Goal: Task Accomplishment & Management: Manage account settings

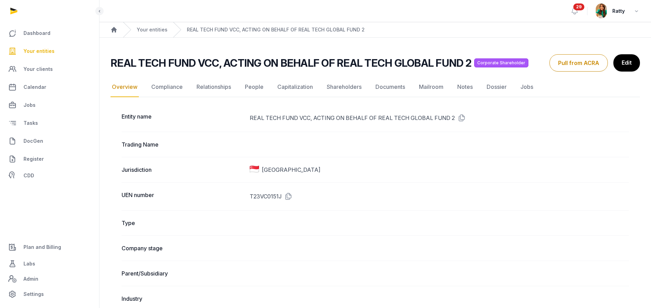
click at [40, 47] on link "Your entities" at bounding box center [50, 51] width 88 height 17
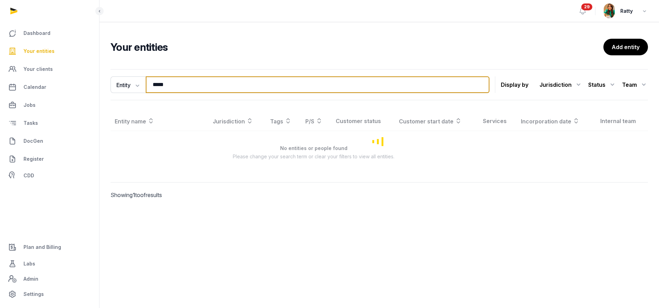
drag, startPoint x: 158, startPoint y: 88, endPoint x: -12, endPoint y: 72, distance: 171.0
click at [0, 72] on html "Dashboard Your entities Your clients Calendar Jobs Tasks DocGen Register CDD Pl…" at bounding box center [329, 154] width 659 height 308
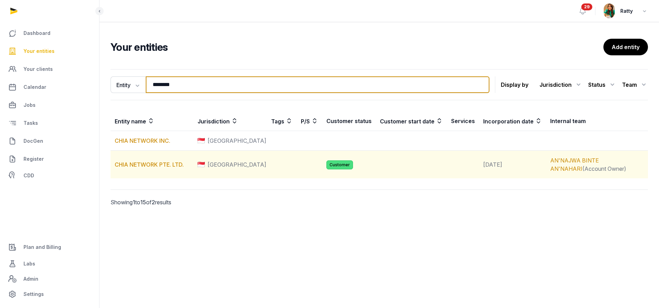
type input "********"
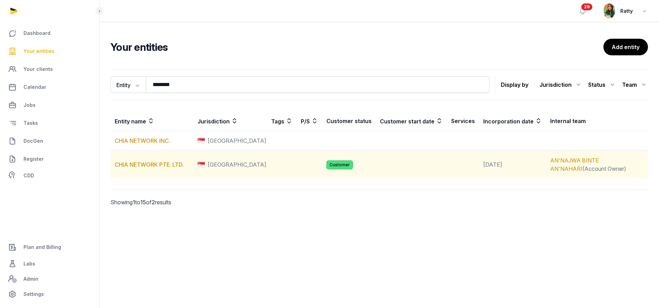
click at [142, 169] on td "CHIA NETWORK PTE. LTD." at bounding box center [152, 165] width 83 height 28
click at [142, 167] on link "CHIA NETWORK PTE. LTD." at bounding box center [149, 164] width 69 height 7
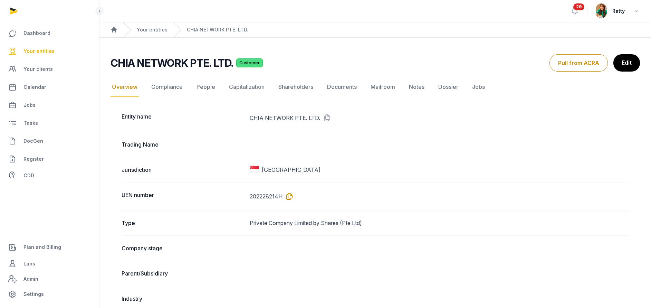
click at [290, 196] on icon at bounding box center [287, 196] width 11 height 11
click at [383, 91] on link "Mailroom" at bounding box center [382, 87] width 27 height 20
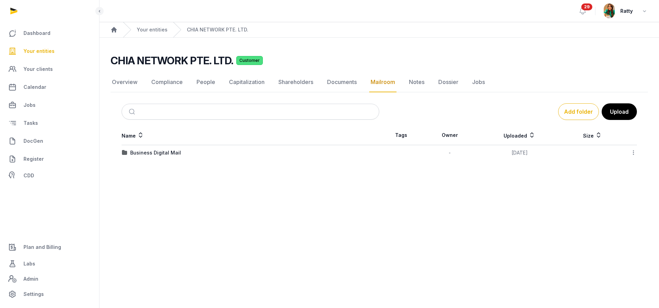
click at [340, 82] on link "Documents" at bounding box center [342, 82] width 32 height 20
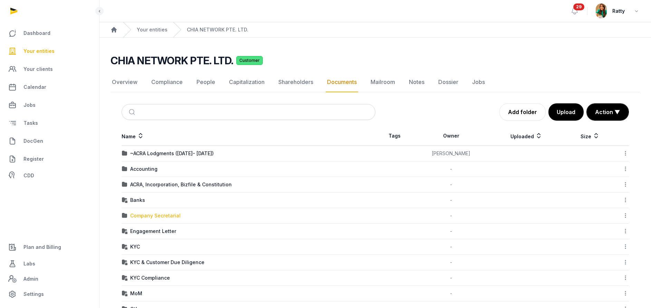
click at [145, 216] on div "Company Secretarial" at bounding box center [155, 215] width 50 height 7
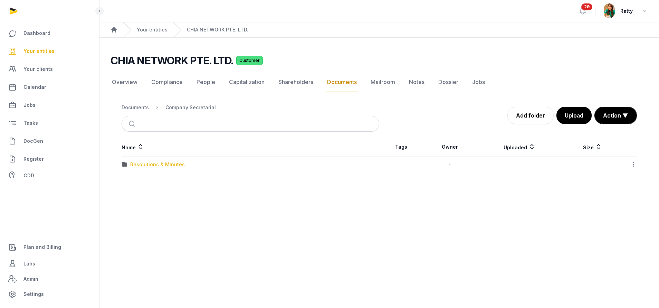
click at [145, 163] on div "Resolutions & Minutes" at bounding box center [157, 164] width 55 height 7
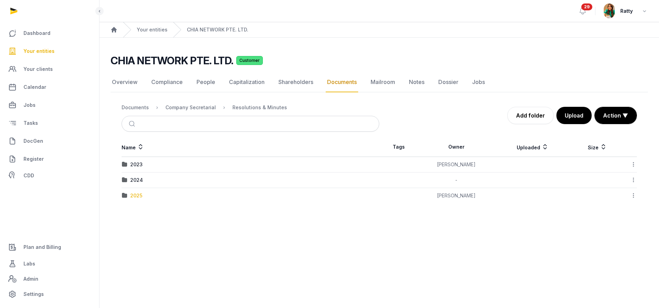
click at [134, 195] on div "2025" at bounding box center [136, 195] width 12 height 7
click at [154, 163] on div "AGM/AR FYE [DATE]" at bounding box center [153, 164] width 46 height 7
click at [136, 165] on div "EOT" at bounding box center [135, 164] width 10 height 7
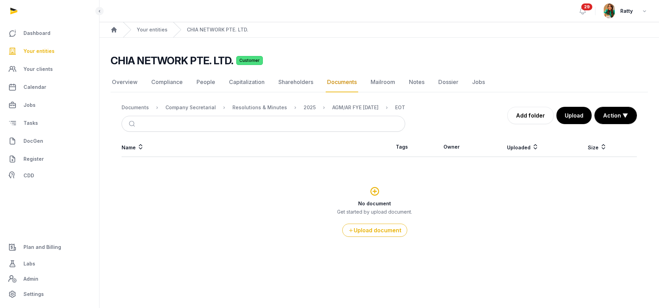
click at [135, 163] on div "Name Tags Owner Uploaded Size No document Get started by upload document. Uploa…" at bounding box center [379, 200] width 537 height 127
click at [578, 117] on button "Upload" at bounding box center [574, 115] width 36 height 17
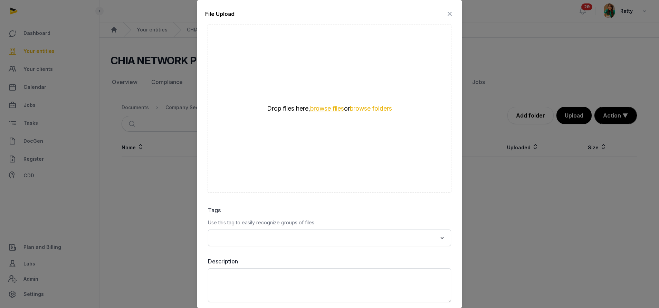
click at [326, 107] on button "browse files" at bounding box center [327, 108] width 34 height 7
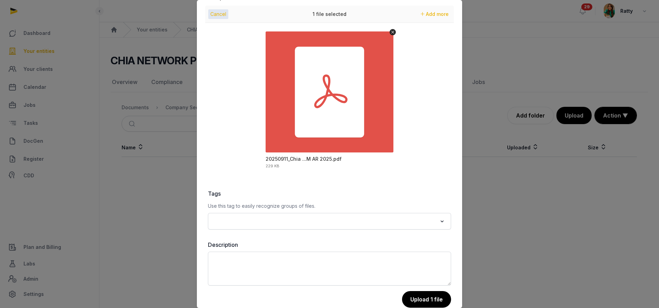
scroll to position [30, 0]
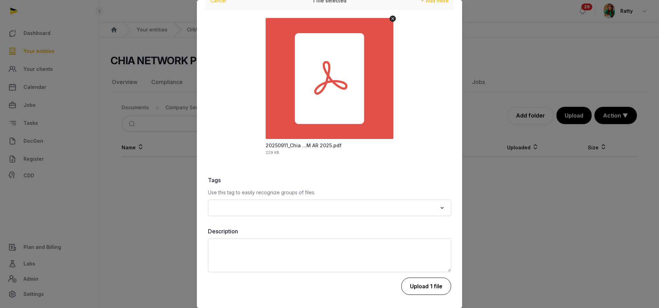
click at [419, 283] on button "Upload 1 file" at bounding box center [426, 285] width 50 height 17
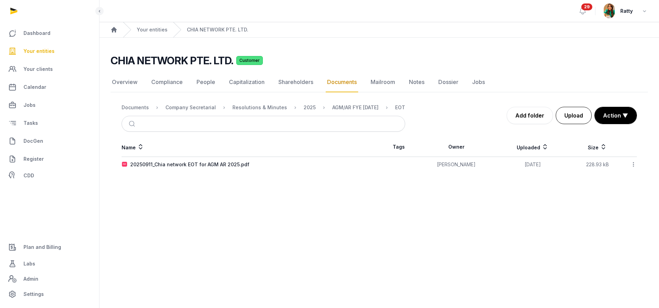
click at [577, 118] on button "Upload" at bounding box center [574, 115] width 36 height 17
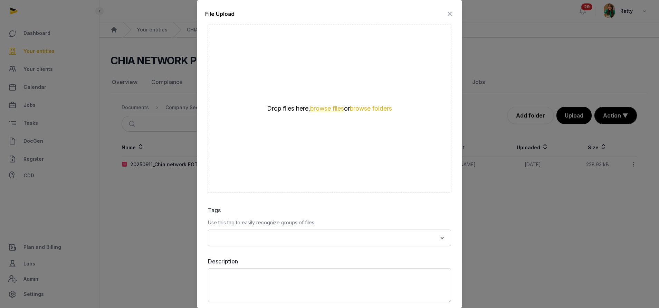
click at [326, 112] on button "browse files" at bounding box center [327, 108] width 34 height 7
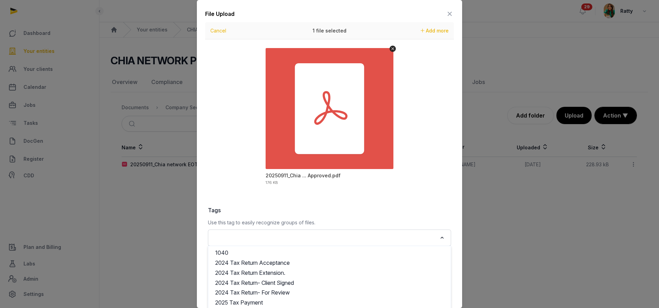
click at [262, 238] on input "Search for option" at bounding box center [324, 238] width 225 height 10
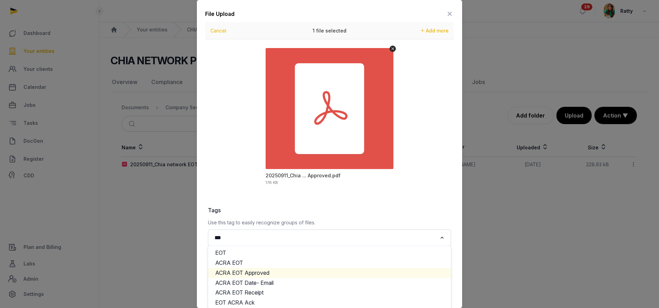
click at [243, 274] on li "ACRA EOT Approved" at bounding box center [329, 273] width 242 height 10
type input "***"
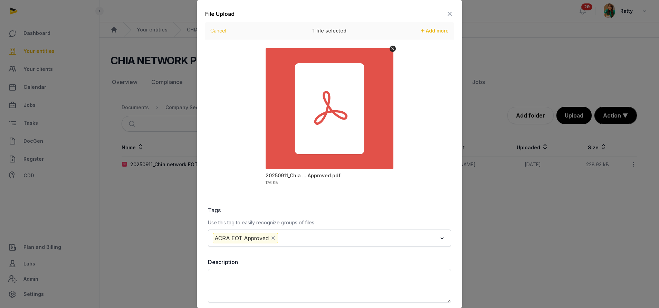
scroll to position [31, 0]
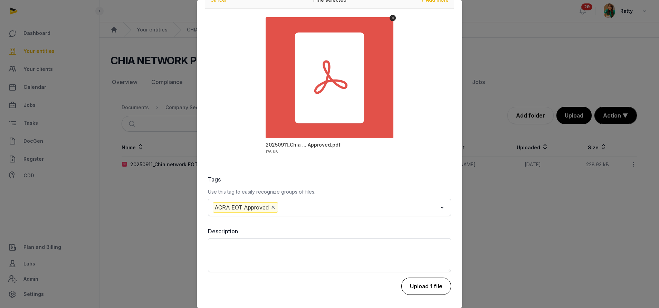
click at [424, 286] on button "Upload 1 file" at bounding box center [426, 285] width 50 height 17
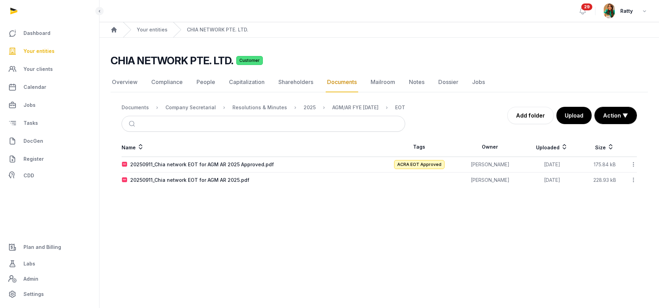
click at [632, 161] on icon at bounding box center [633, 164] width 6 height 7
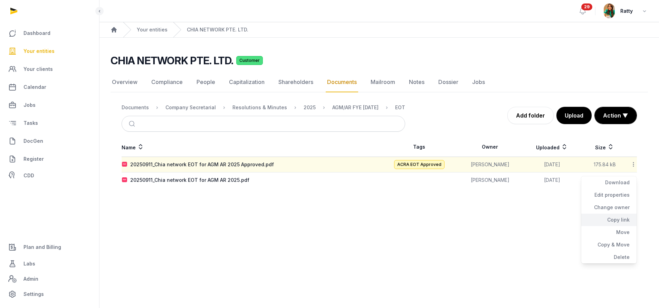
click at [619, 221] on div "Copy link" at bounding box center [608, 219] width 55 height 12
